Goal: Task Accomplishment & Management: Use online tool/utility

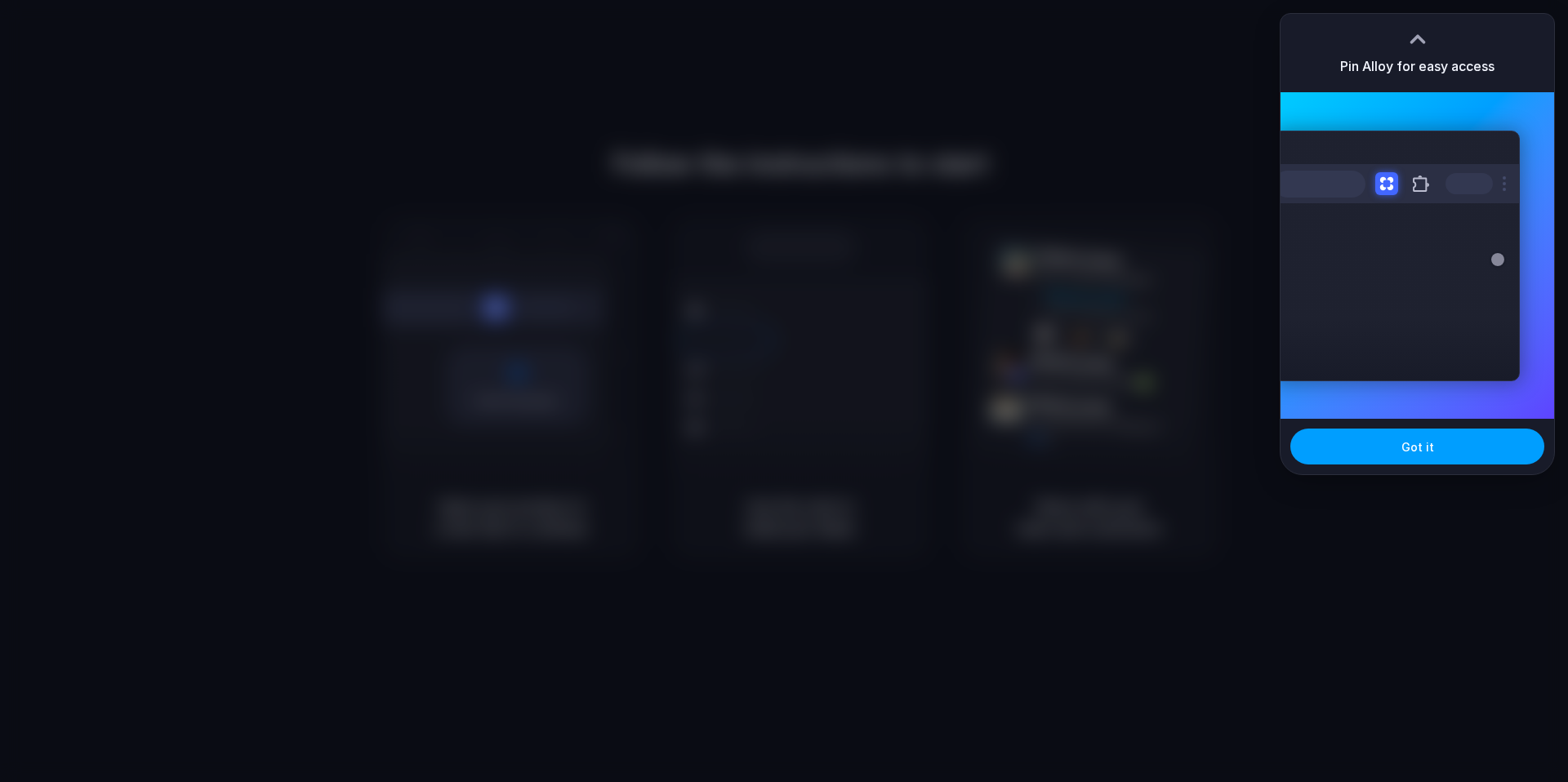
click at [1442, 449] on button "Got it" at bounding box center [1418, 447] width 254 height 36
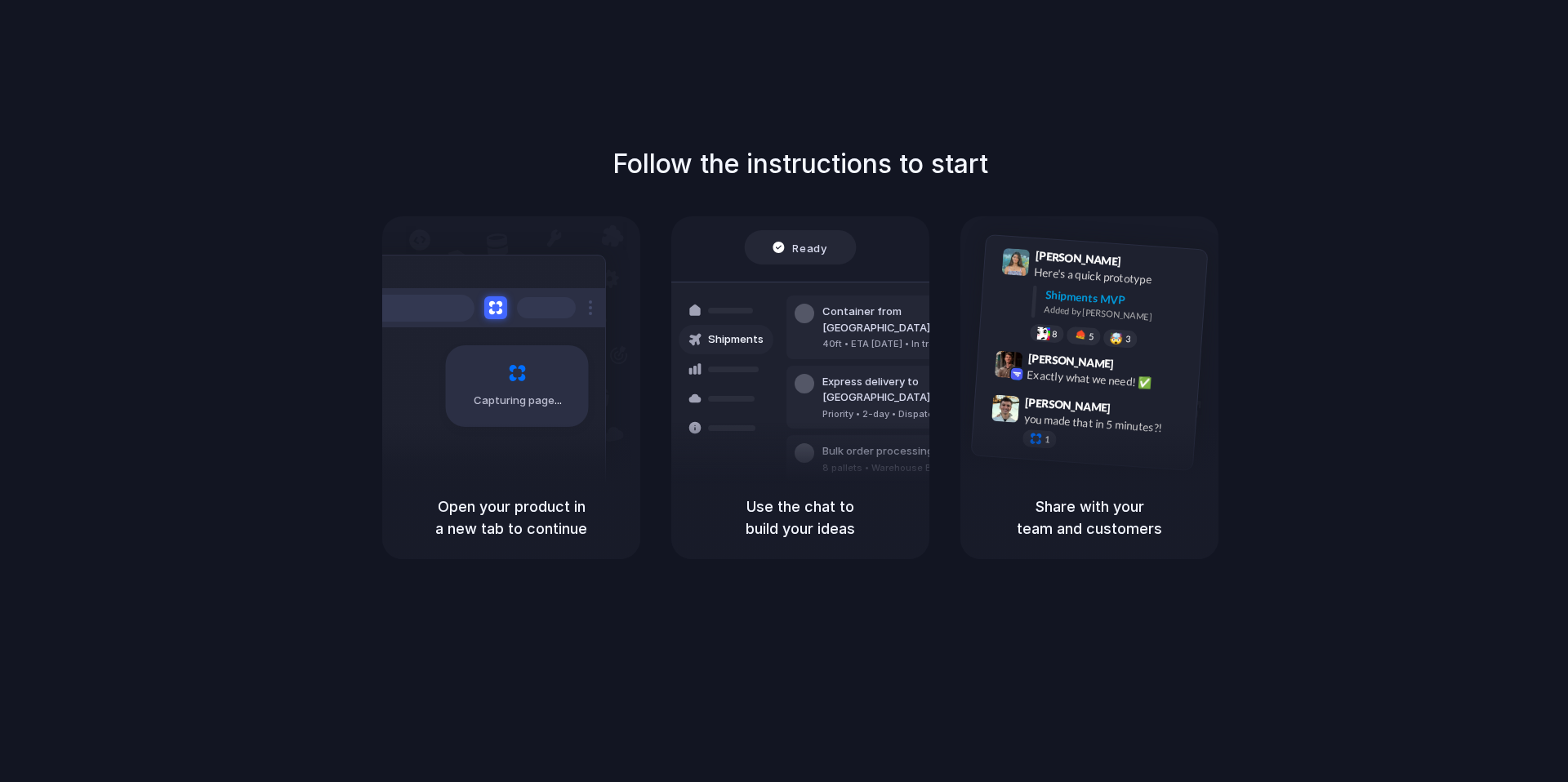
click at [1447, 165] on div "Follow the instructions to start Capturing page Open your product in a new tab …" at bounding box center [800, 352] width 1568 height 415
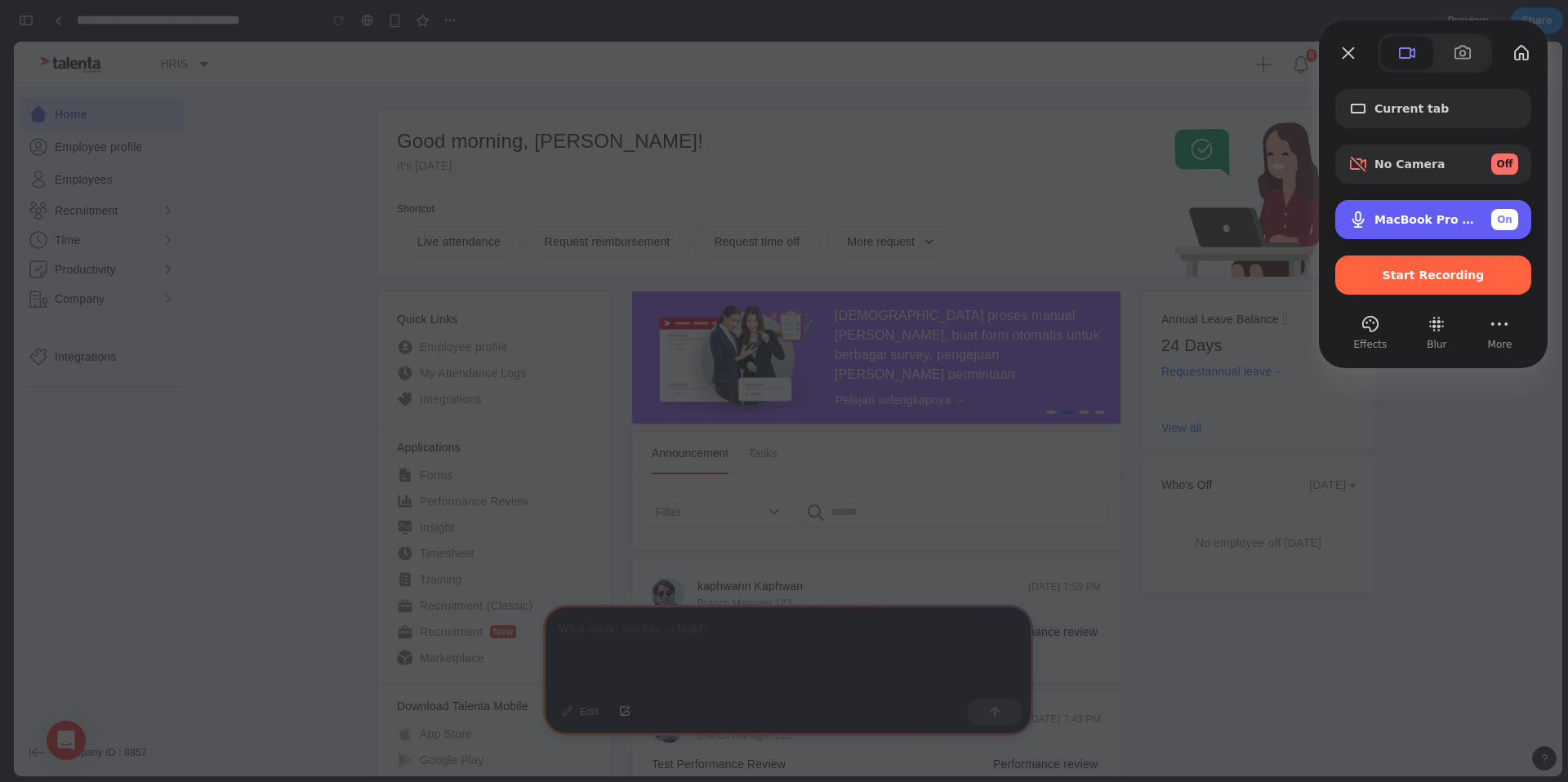
click at [1402, 217] on span "MacBook Pro Microphone (Built-in)" at bounding box center [1426, 219] width 103 height 13
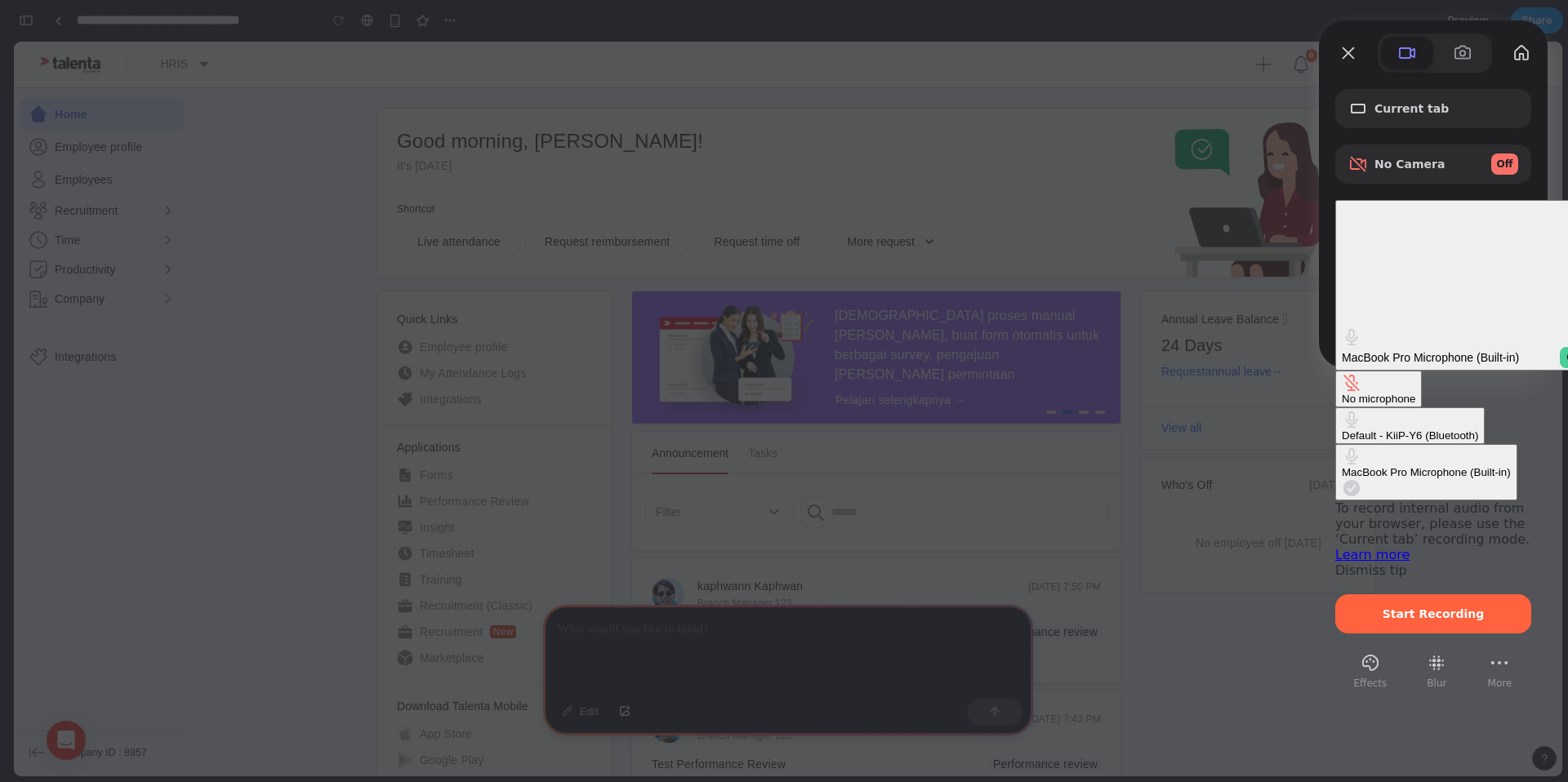
click at [1341, 392] on div "No microphone" at bounding box center [1378, 399] width 73 height 13
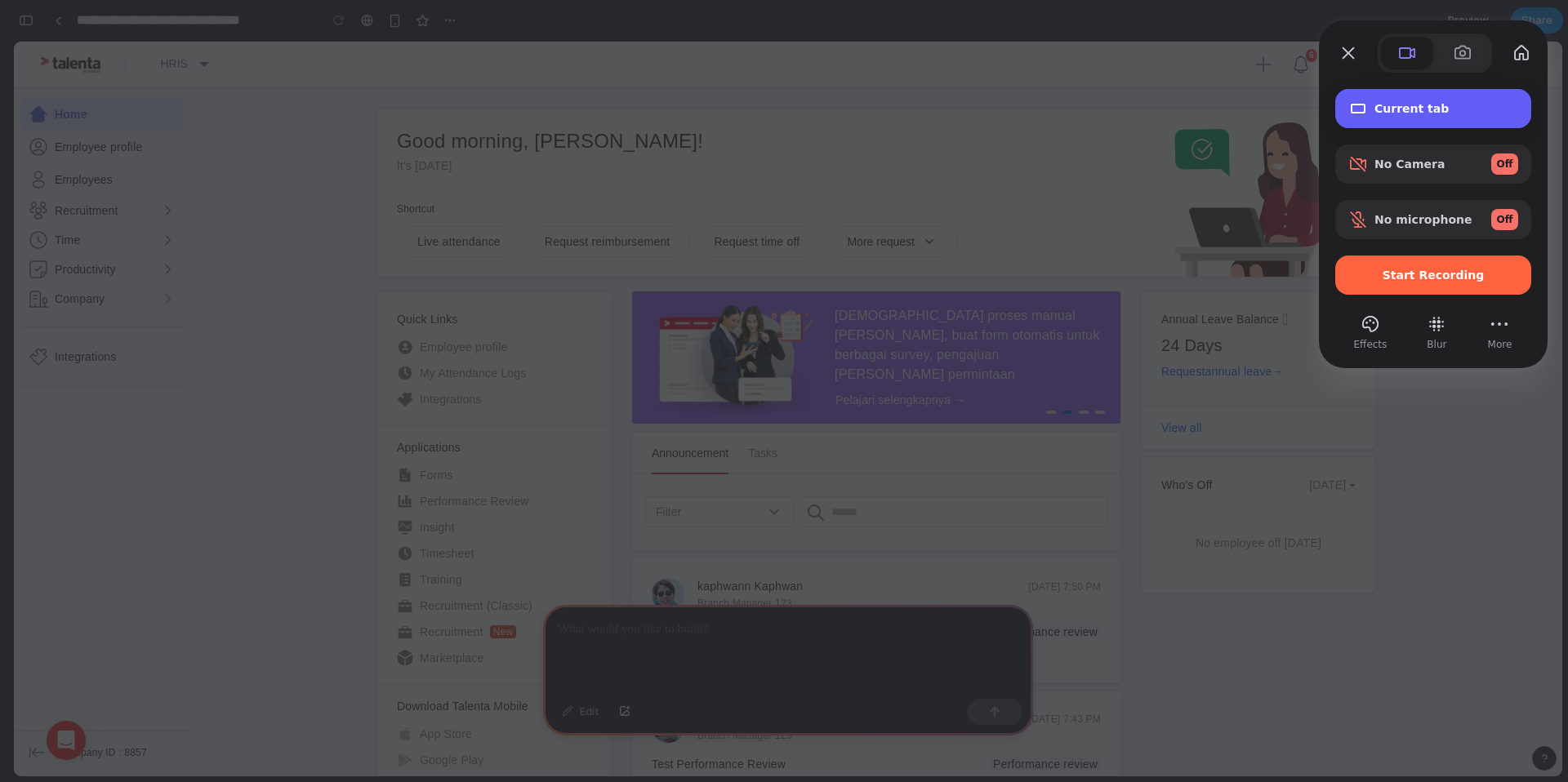
click at [1433, 111] on span "Current tab" at bounding box center [1446, 109] width 144 height 13
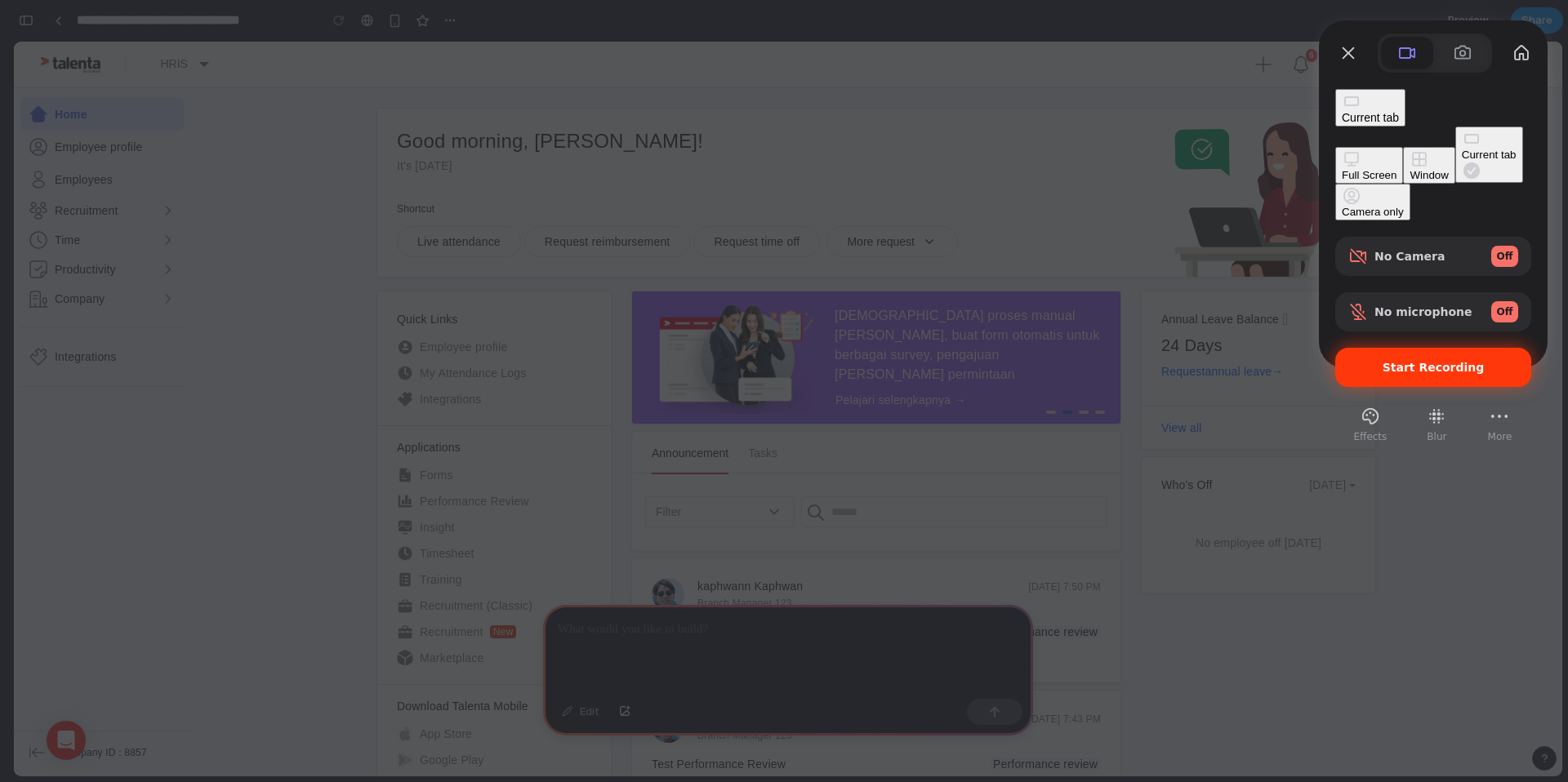
click at [1438, 361] on span "Start Recording" at bounding box center [1433, 367] width 102 height 13
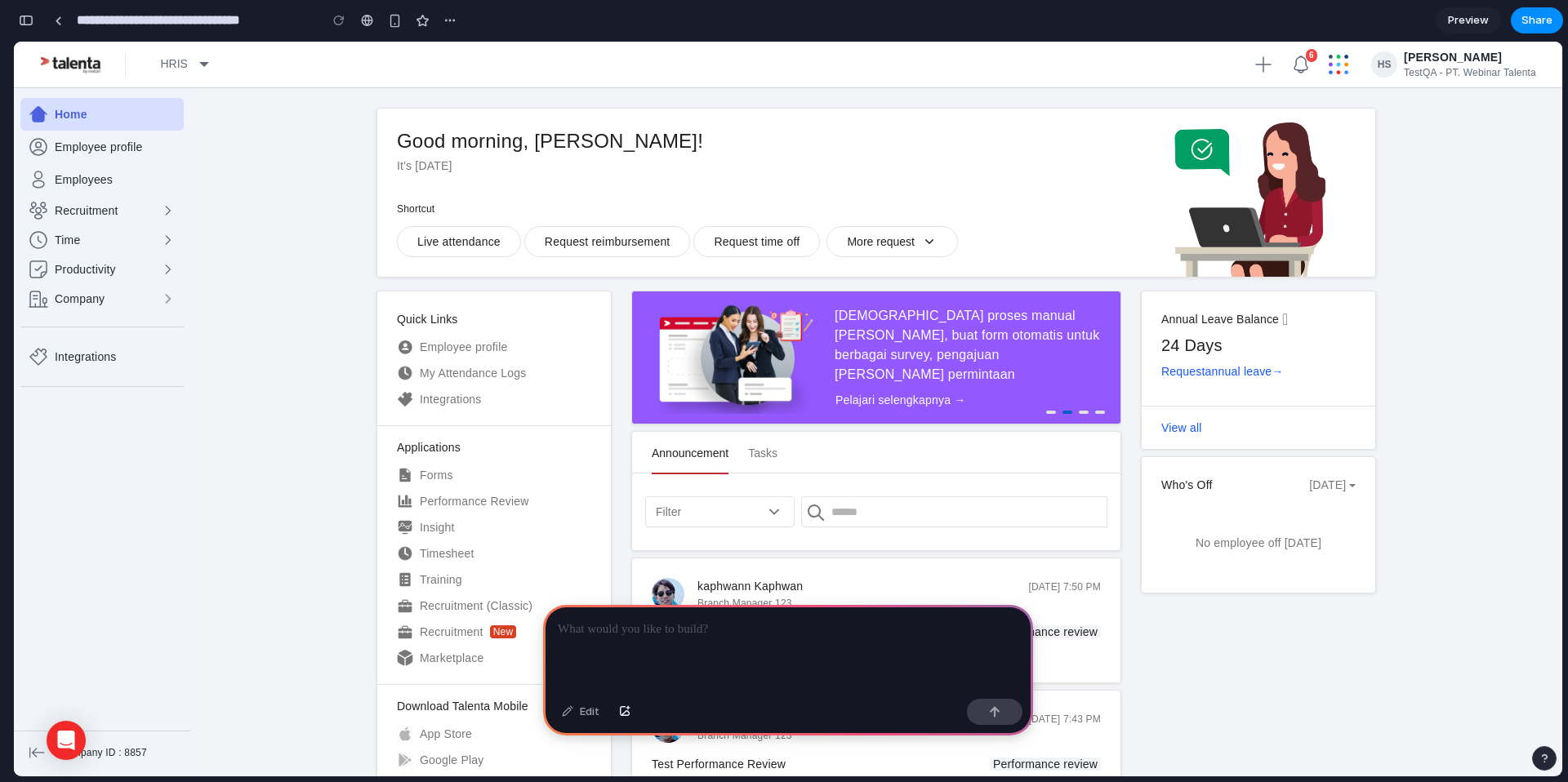
click at [834, 615] on div at bounding box center [788, 649] width 490 height 87
click at [789, 632] on p "**********" at bounding box center [788, 630] width 460 height 20
click at [976, 710] on button "button" at bounding box center [994, 711] width 55 height 26
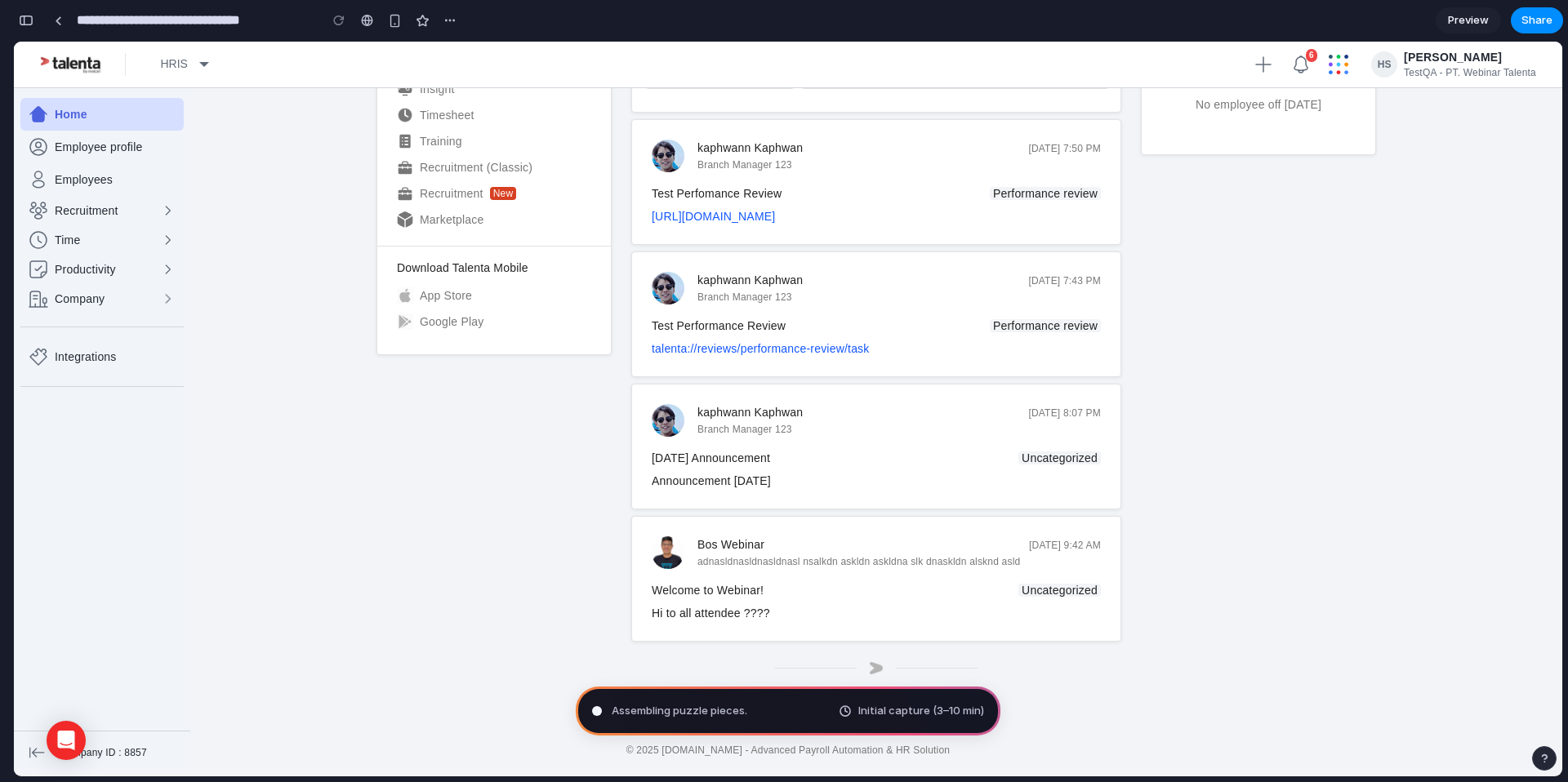
scroll to position [448, 0]
drag, startPoint x: 835, startPoint y: 556, endPoint x: 866, endPoint y: 556, distance: 31.0
click at [866, 556] on small "adnasldnasldnasldnasl nsalkdn askldn askldna slk dnaskldn alsknd asld" at bounding box center [858, 562] width 323 height 12
click at [1261, 543] on div "Annual Leave Balance 24 days Request Annual Leave → View all Start Date End Dat…" at bounding box center [1258, 278] width 235 height 853
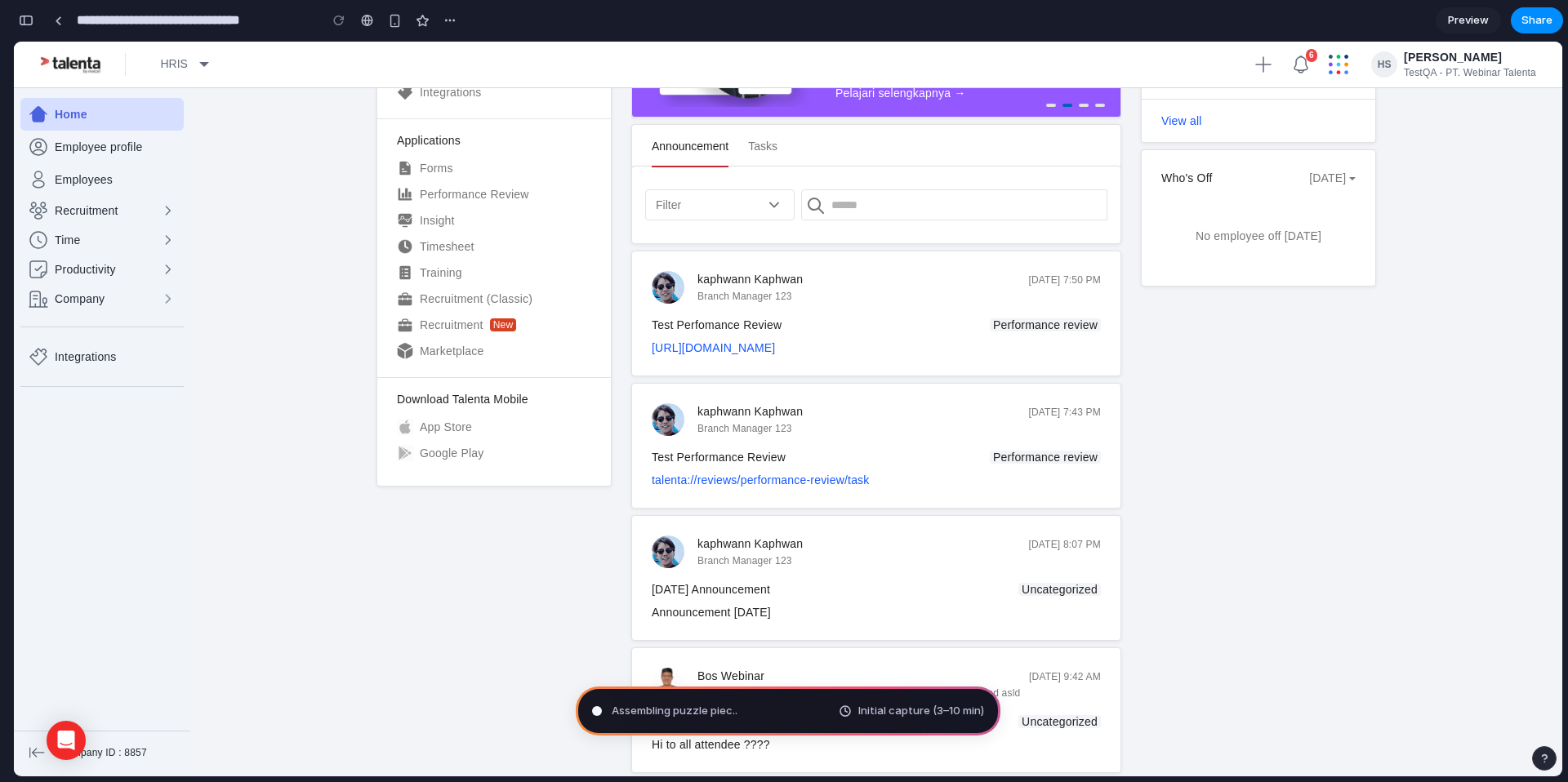
scroll to position [0, 0]
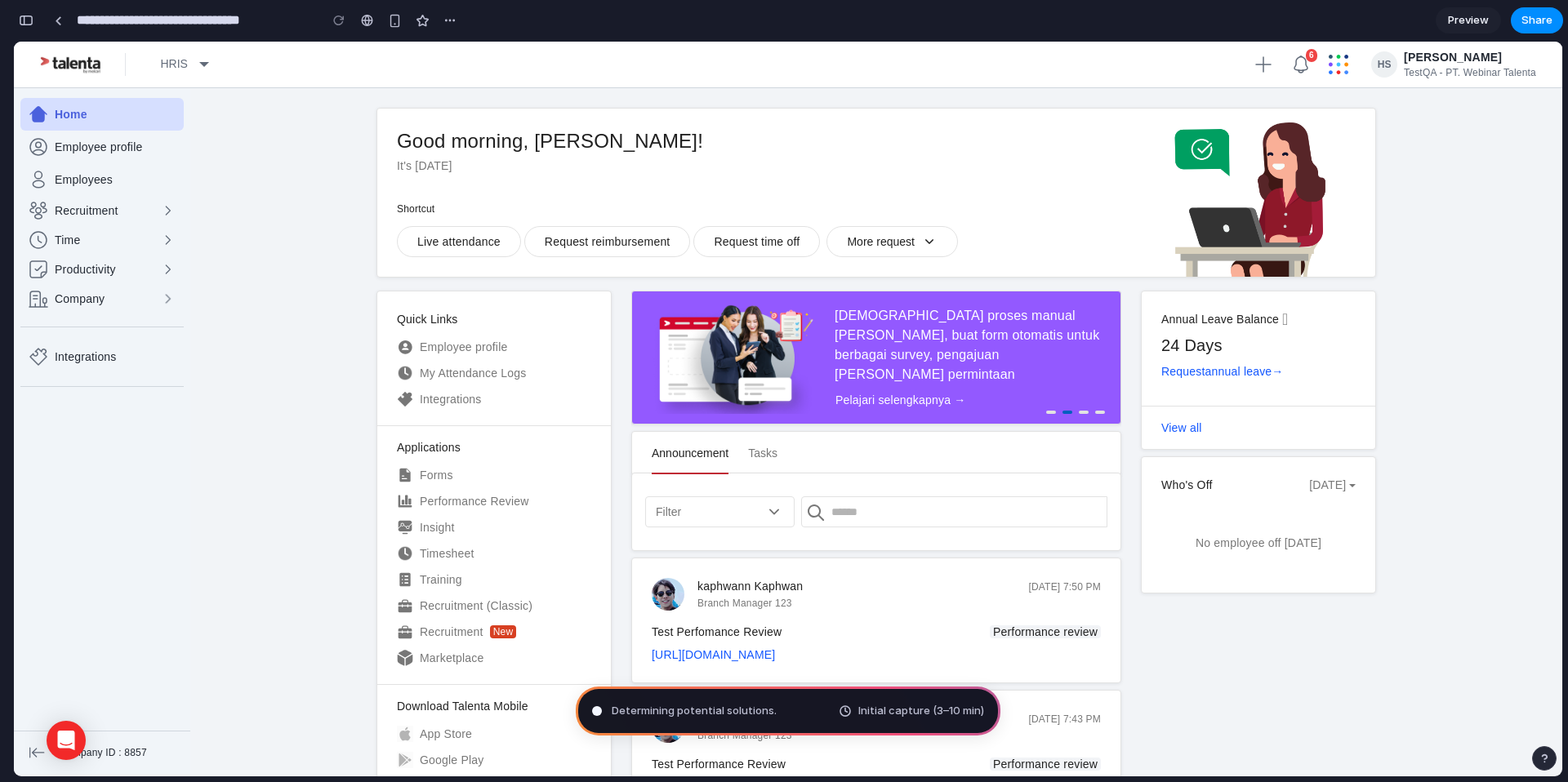
click at [884, 710] on span "Initial capture (3–10 min)" at bounding box center [921, 711] width 126 height 16
type input "**********"
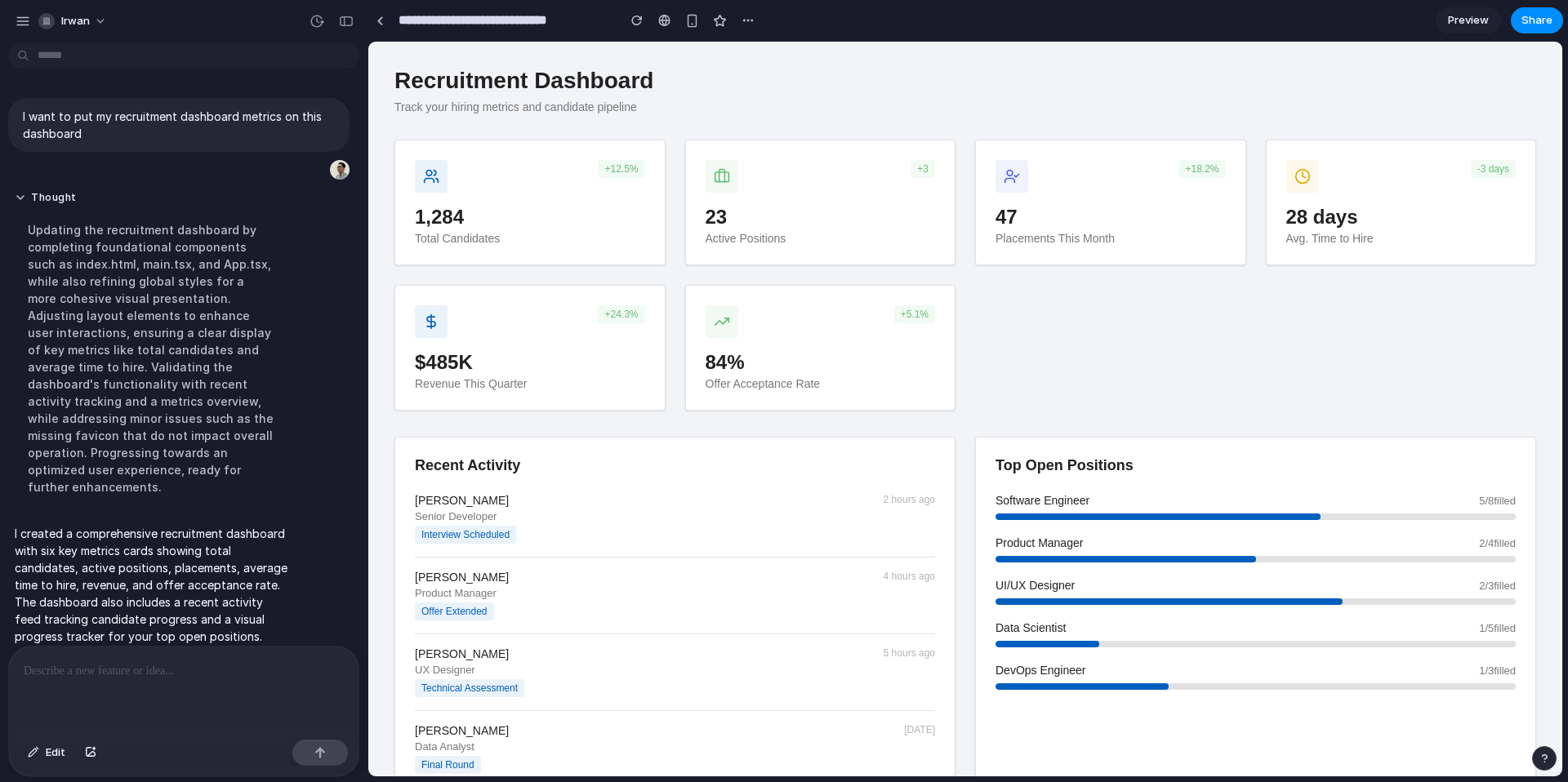
scroll to position [70, 0]
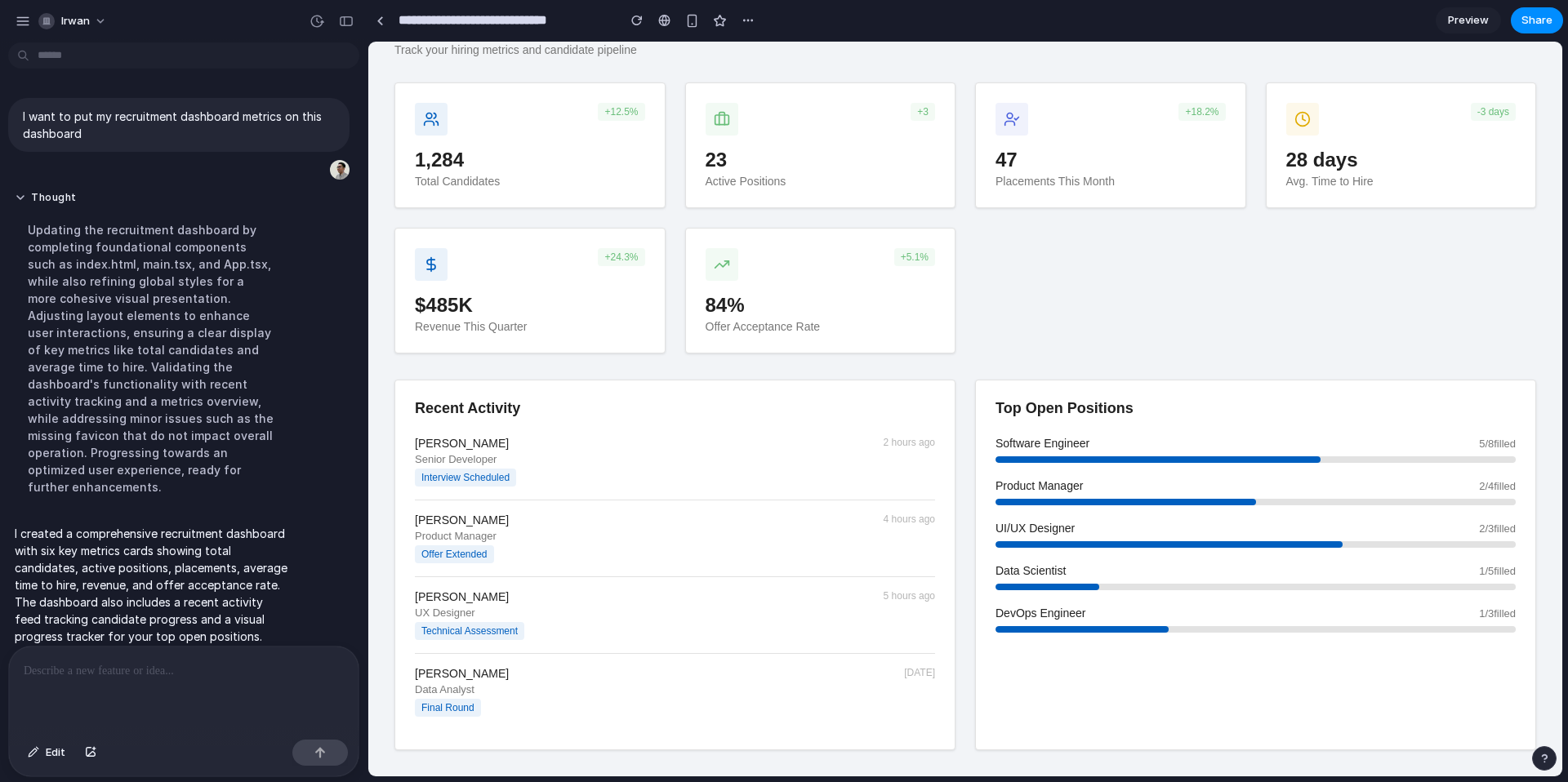
click at [90, 684] on div at bounding box center [184, 690] width 350 height 87
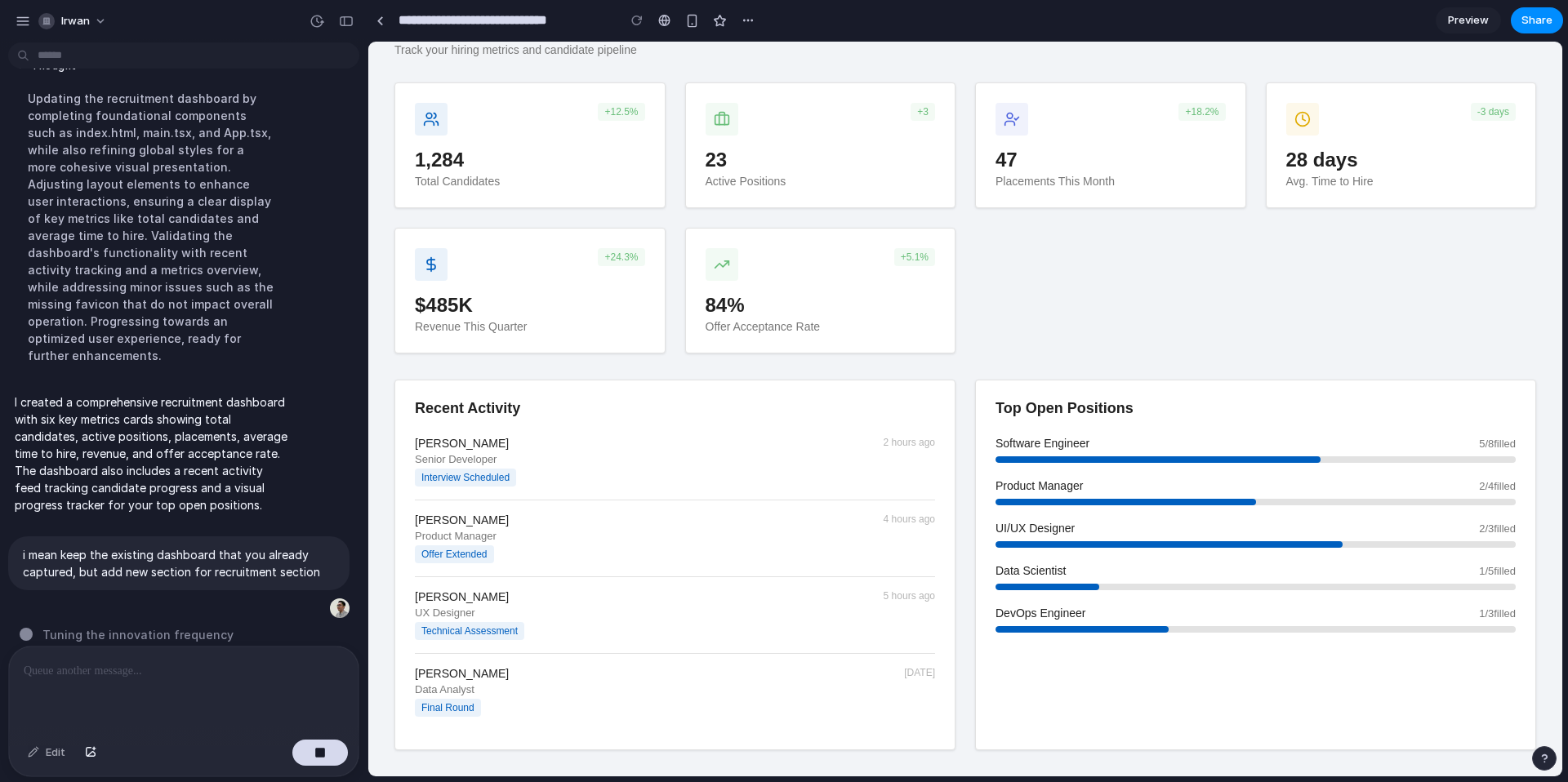
type input "**********"
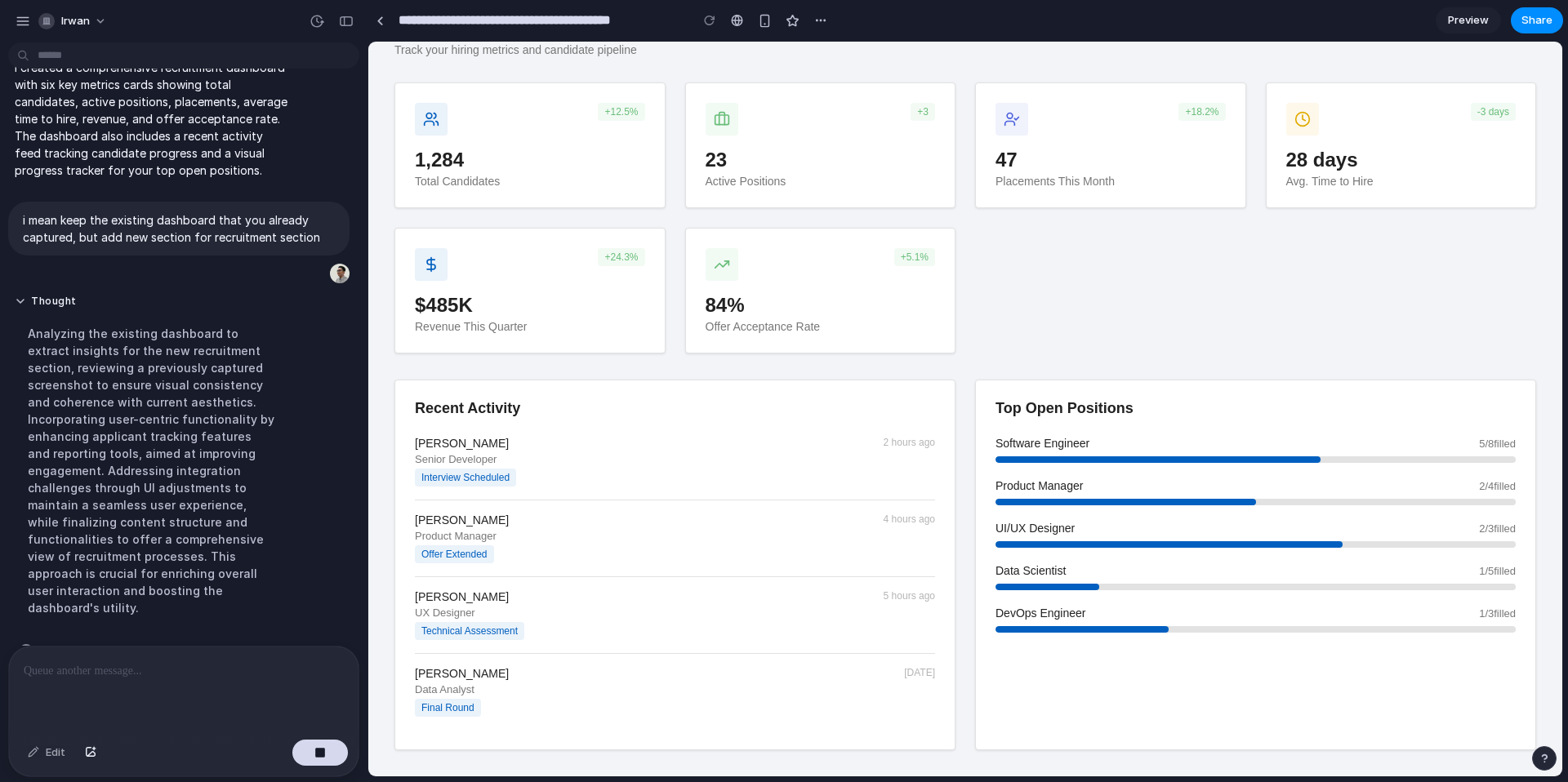
scroll to position [182, 0]
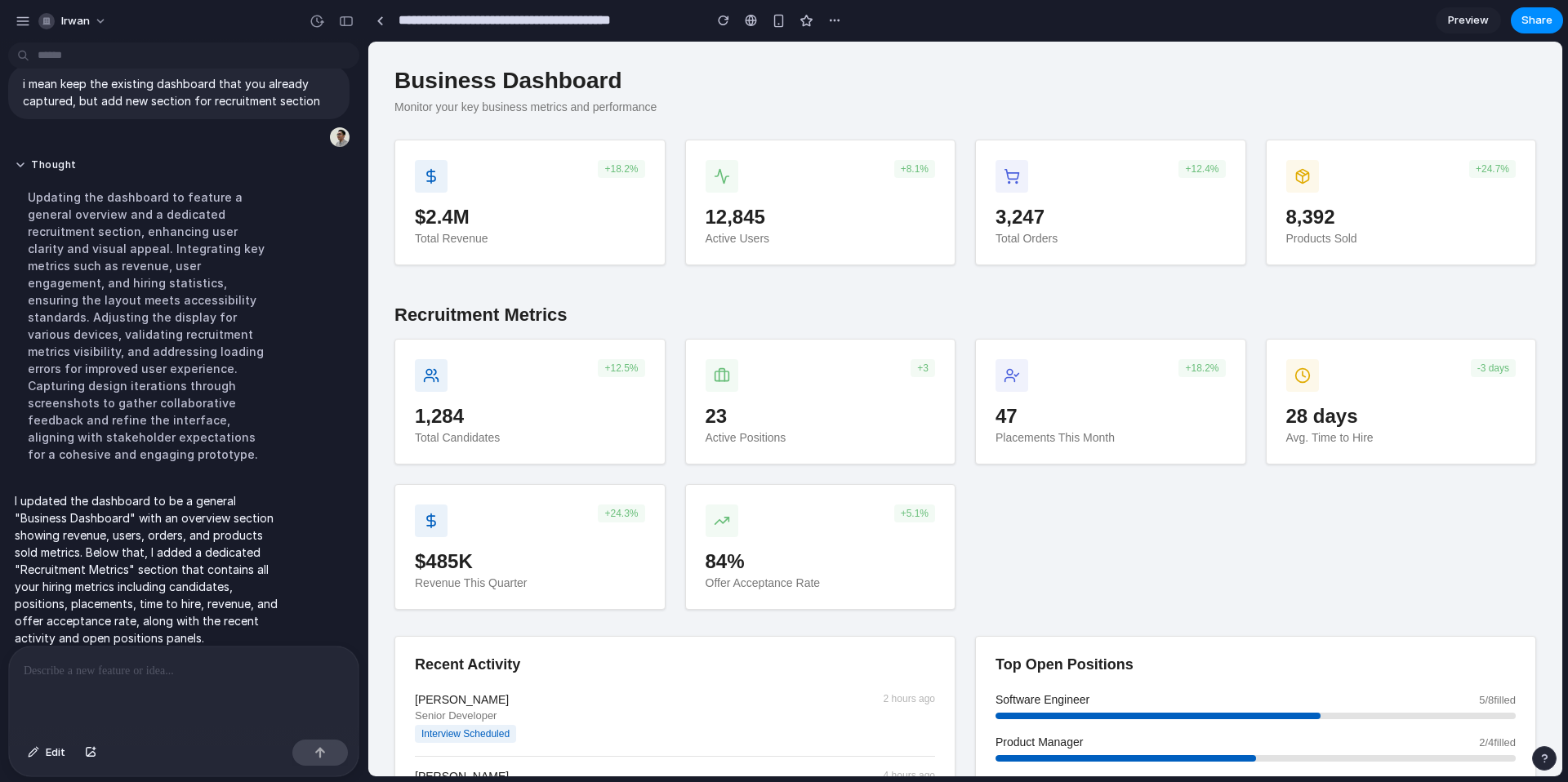
click at [1488, 21] on link "Preview" at bounding box center [1468, 20] width 65 height 26
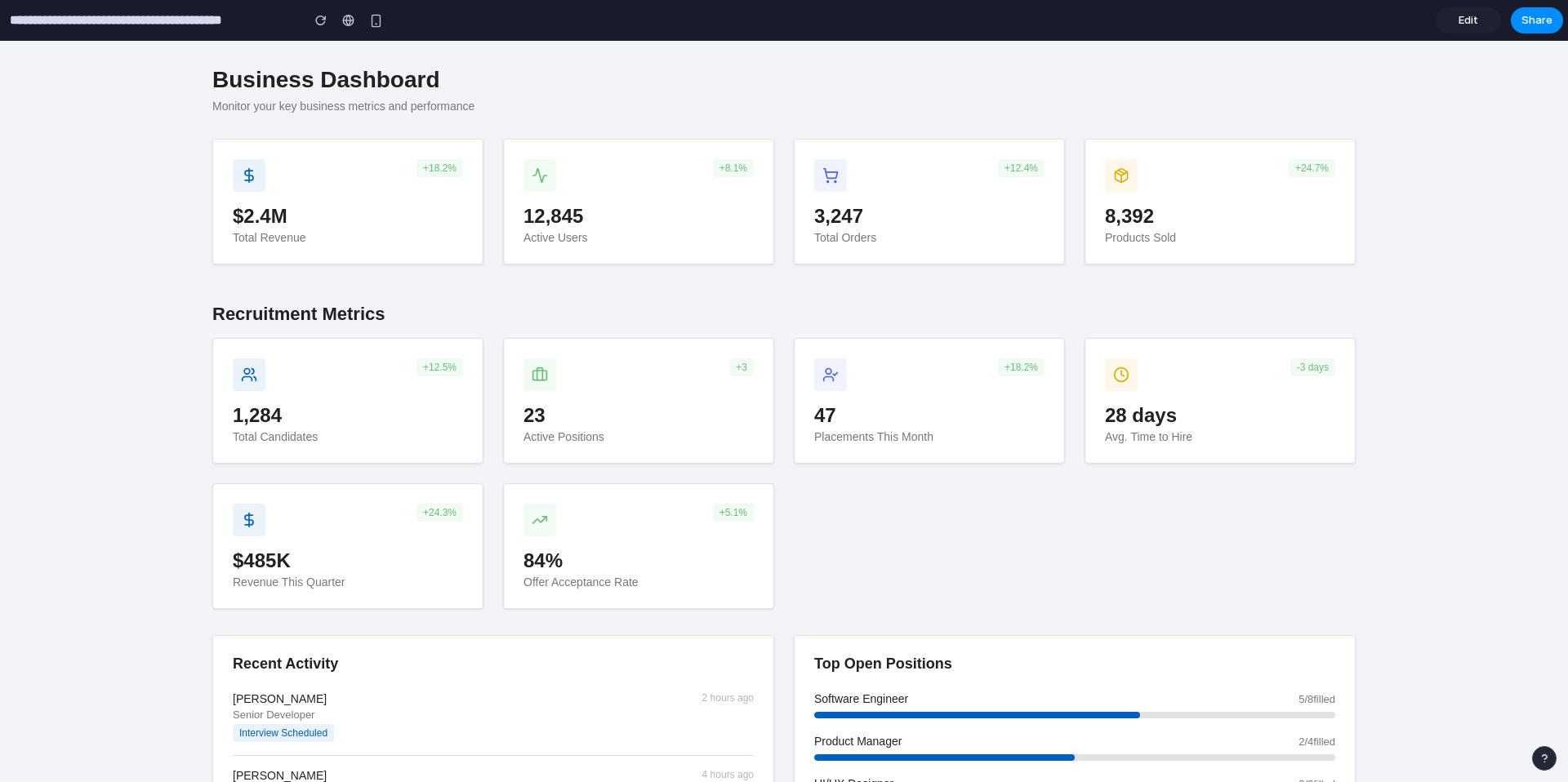
click at [663, 190] on div "+8.1%" at bounding box center [639, 176] width 230 height 33
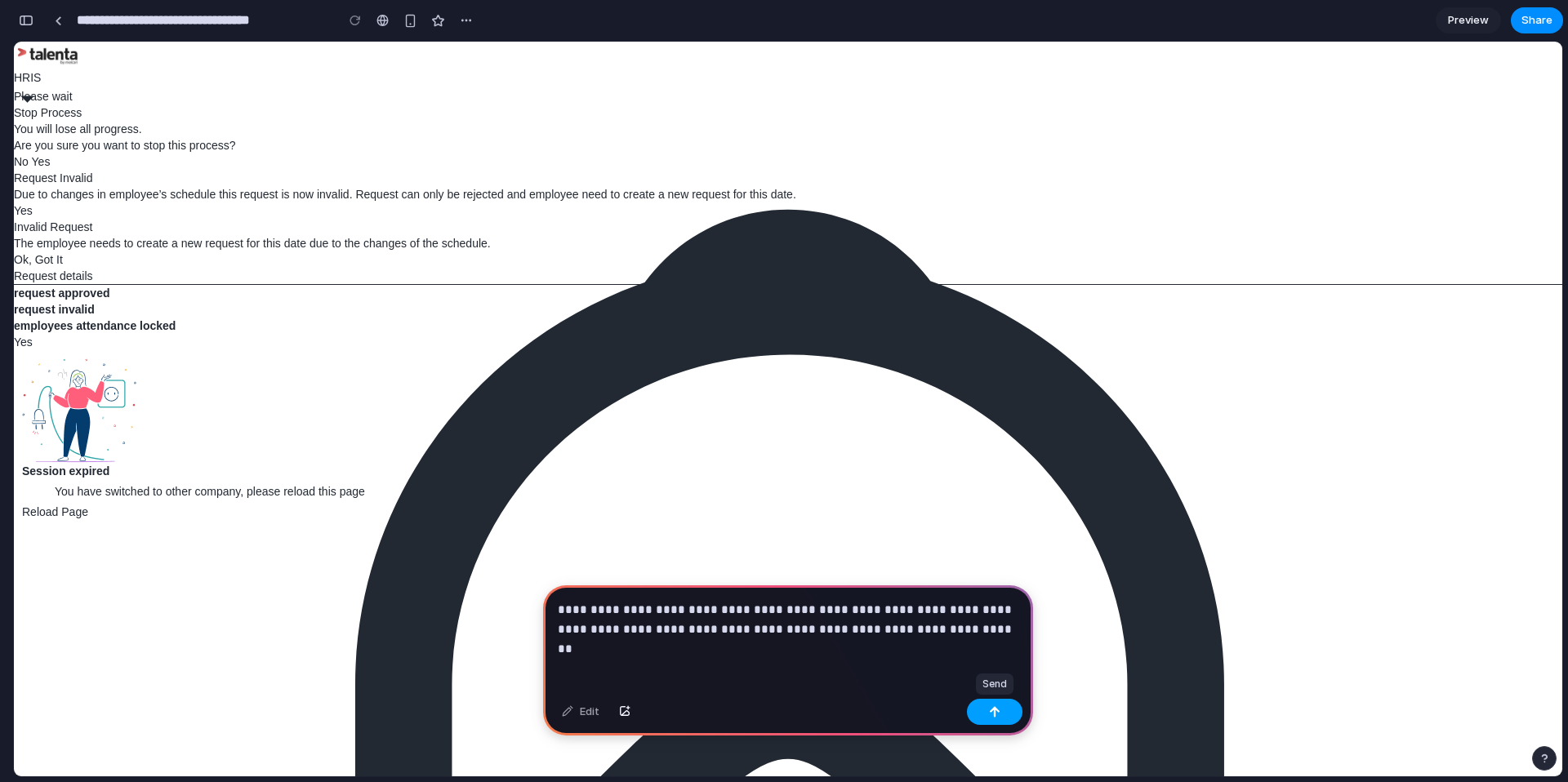
click at [999, 706] on div "button" at bounding box center [994, 711] width 12 height 12
